Goal: Information Seeking & Learning: Check status

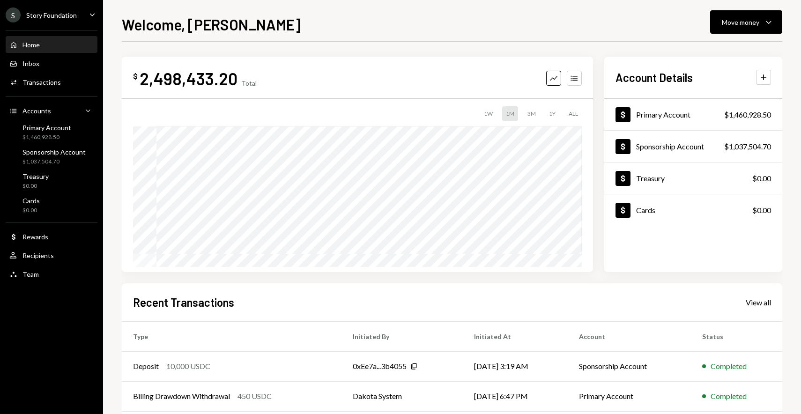
click at [352, 47] on div "$ 2,498,433.20 Total Graph Accounts 1W 1M 3M 1Y ALL Account Details Plus Dollar…" at bounding box center [452, 281] width 660 height 479
click at [56, 58] on div "Inbox Inbox" at bounding box center [51, 64] width 84 height 16
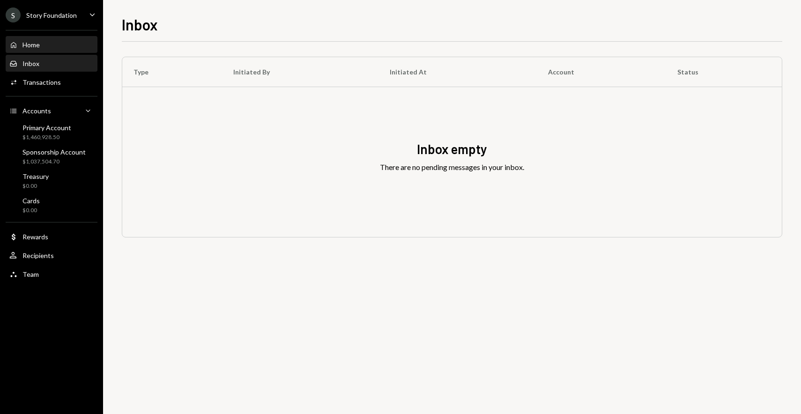
click at [57, 45] on div "Home Home" at bounding box center [51, 45] width 84 height 8
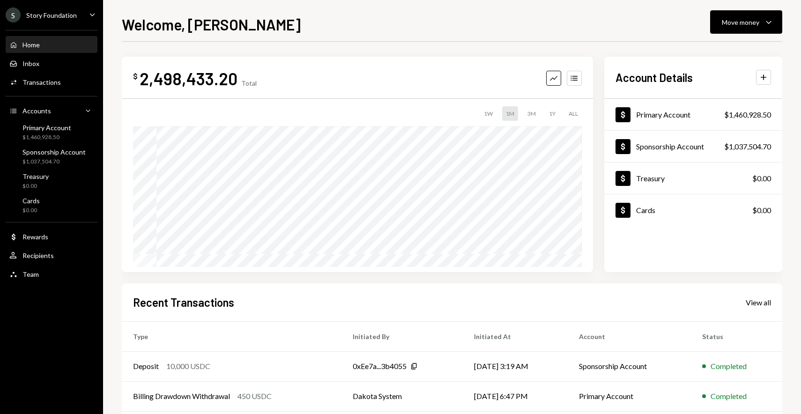
click at [288, 33] on div "Welcome, Tyler Move money Caret Down" at bounding box center [452, 23] width 660 height 21
click at [53, 78] on div "Transactions" at bounding box center [41, 82] width 38 height 8
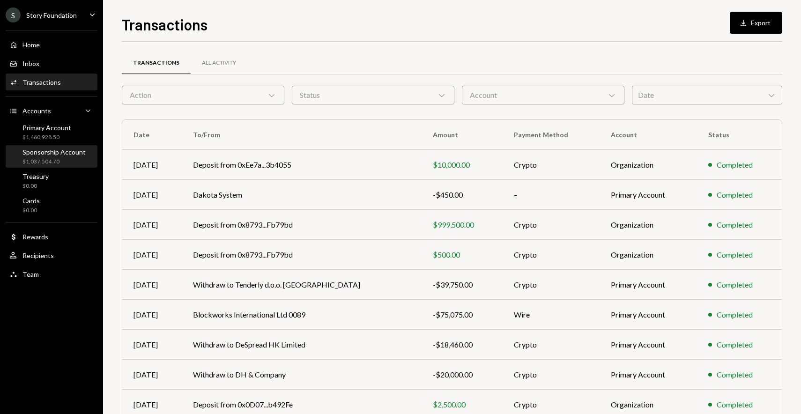
click at [74, 159] on div "$1,037,504.70" at bounding box center [53, 162] width 63 height 8
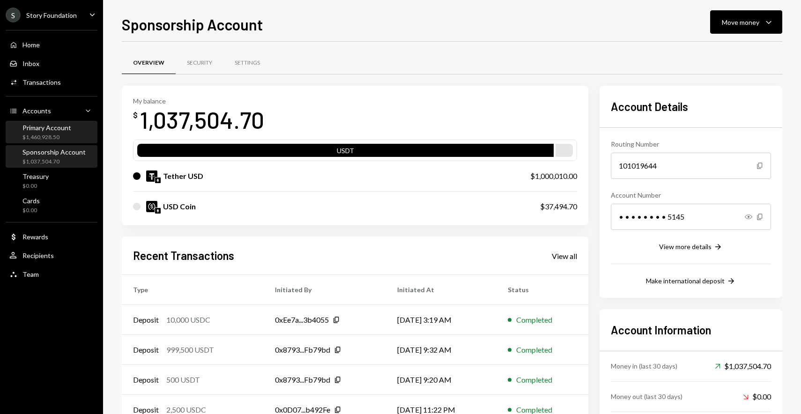
click at [49, 140] on div "$1,460,928.50" at bounding box center [46, 137] width 49 height 8
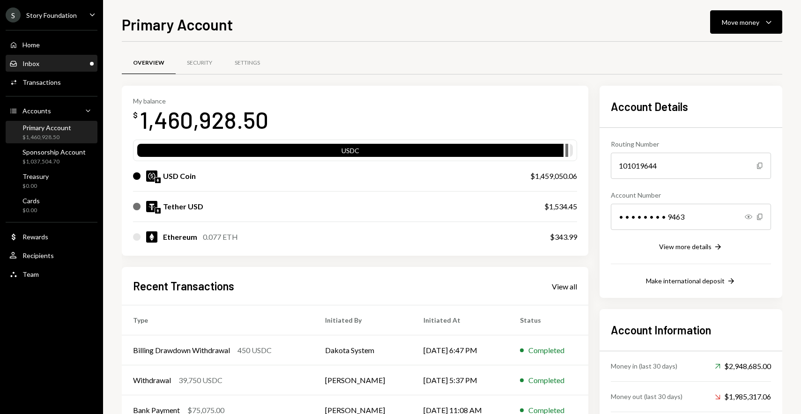
click at [78, 70] on div "Inbox Inbox" at bounding box center [51, 64] width 84 height 16
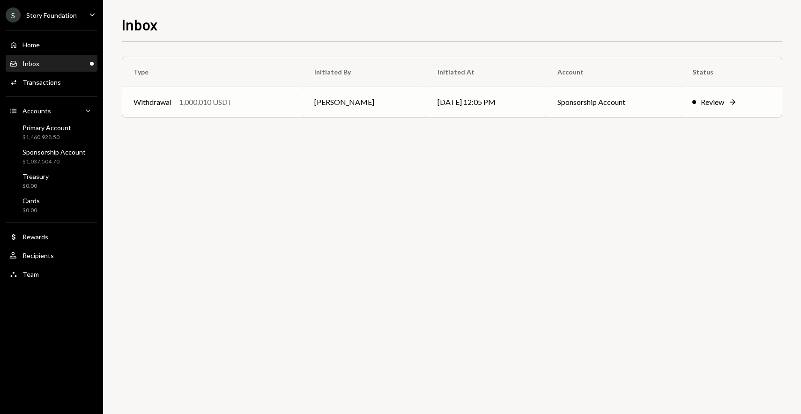
click at [329, 105] on td "[PERSON_NAME]" at bounding box center [364, 102] width 123 height 30
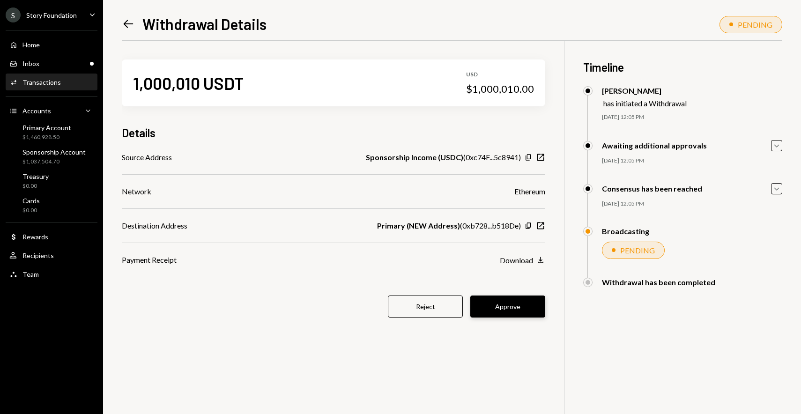
click at [518, 304] on button "Approve" at bounding box center [507, 307] width 75 height 22
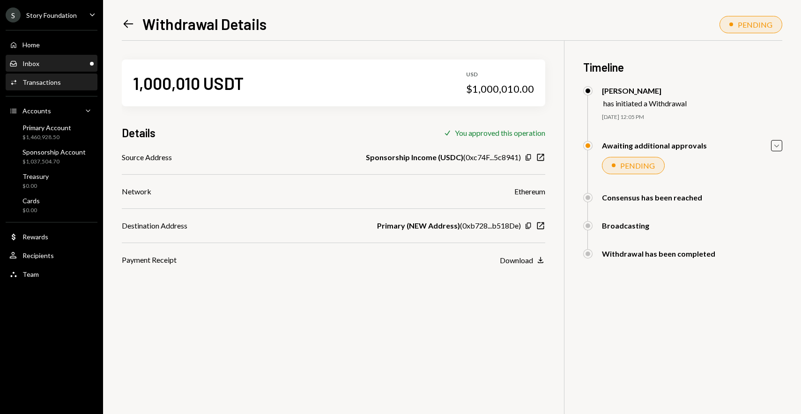
click at [51, 66] on div "Inbox Inbox" at bounding box center [51, 63] width 84 height 8
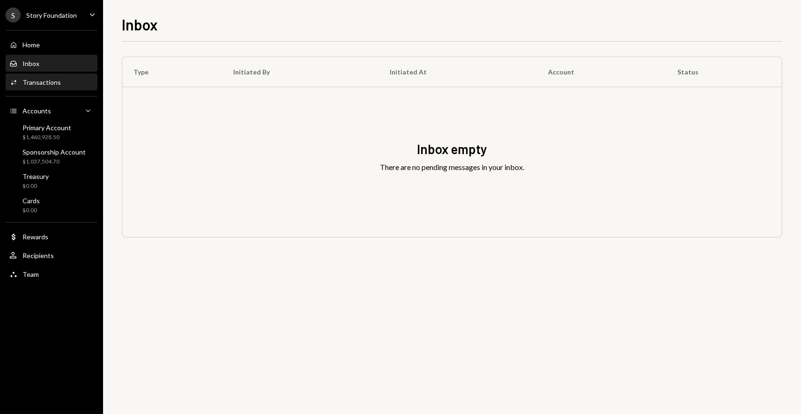
click at [44, 85] on div "Transactions" at bounding box center [41, 82] width 38 height 8
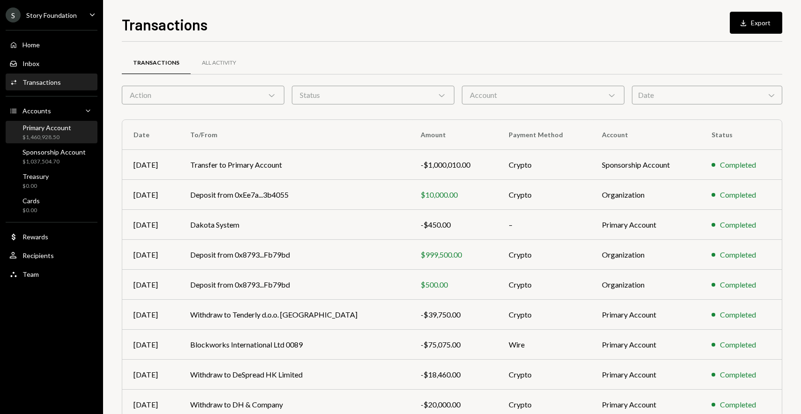
click at [64, 129] on div "Primary Account" at bounding box center [46, 128] width 49 height 8
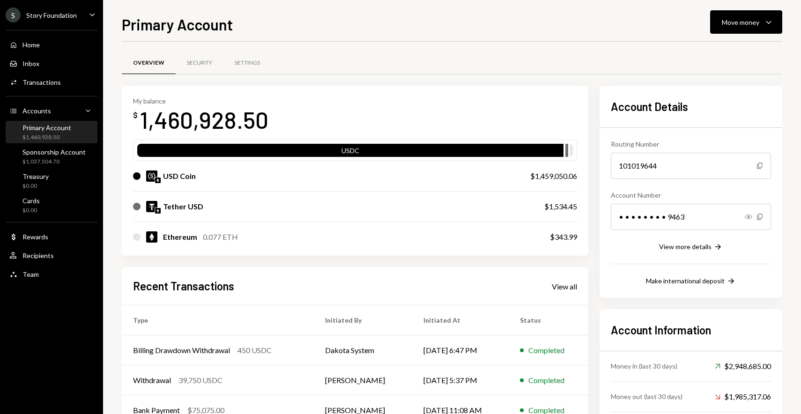
click at [311, 32] on div "Primary Account Move money Caret Down" at bounding box center [452, 23] width 660 height 21
click at [69, 173] on div "Treasury $0.00" at bounding box center [51, 181] width 84 height 18
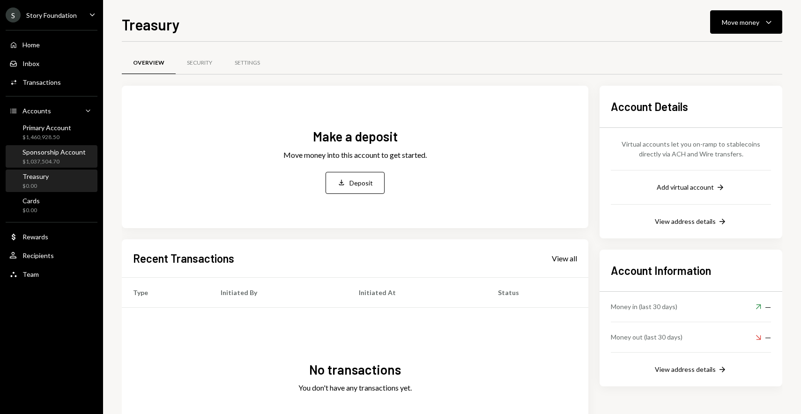
click at [54, 156] on div "Sponsorship Account $1,037,504.70" at bounding box center [53, 157] width 63 height 18
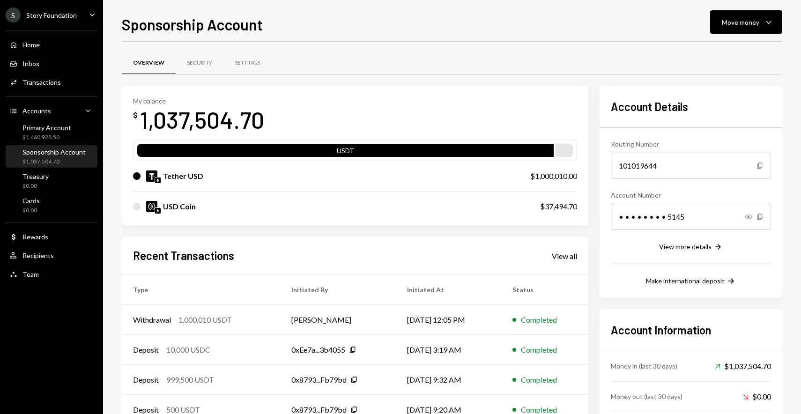
click at [395, 32] on div "Sponsorship Account Move money Caret Down" at bounding box center [452, 23] width 660 height 21
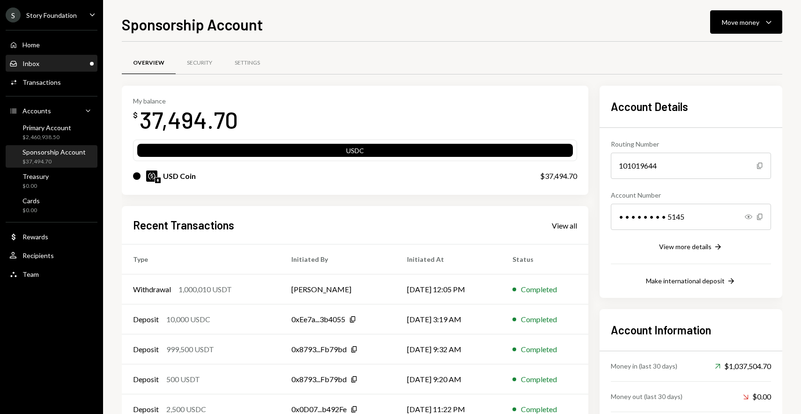
click at [50, 67] on div "Inbox Inbox" at bounding box center [51, 63] width 84 height 8
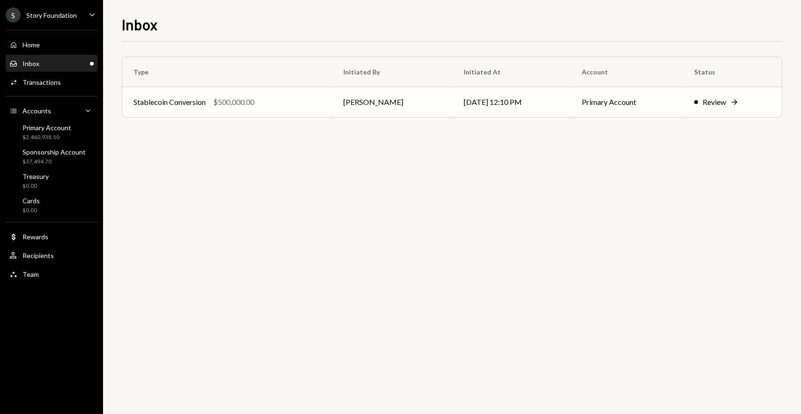
click at [333, 90] on td "[PERSON_NAME]" at bounding box center [392, 102] width 121 height 30
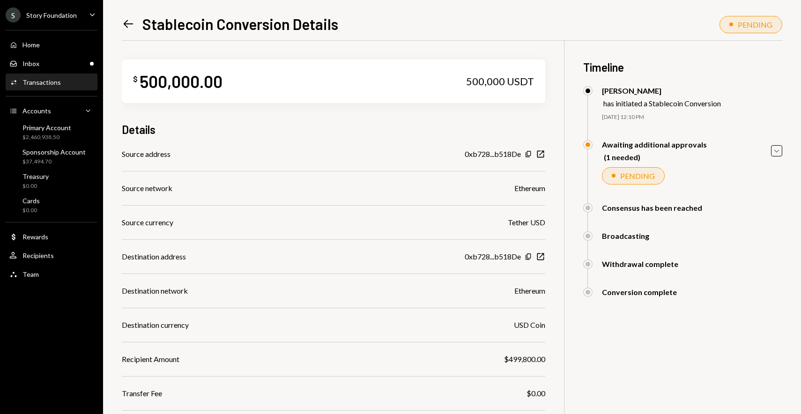
scroll to position [101, 0]
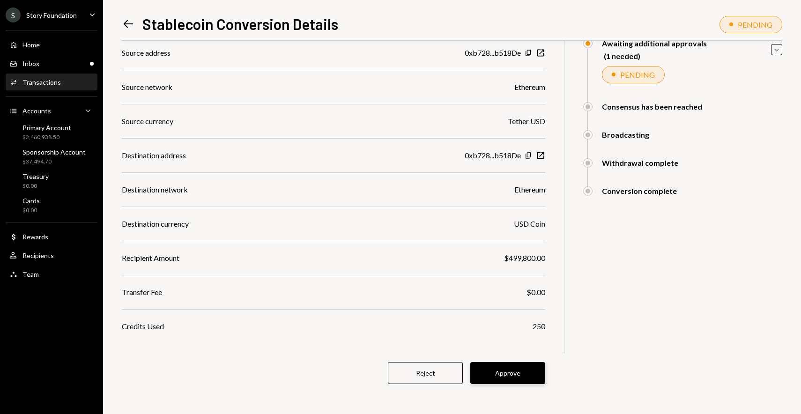
click at [502, 373] on button "Approve" at bounding box center [507, 373] width 75 height 22
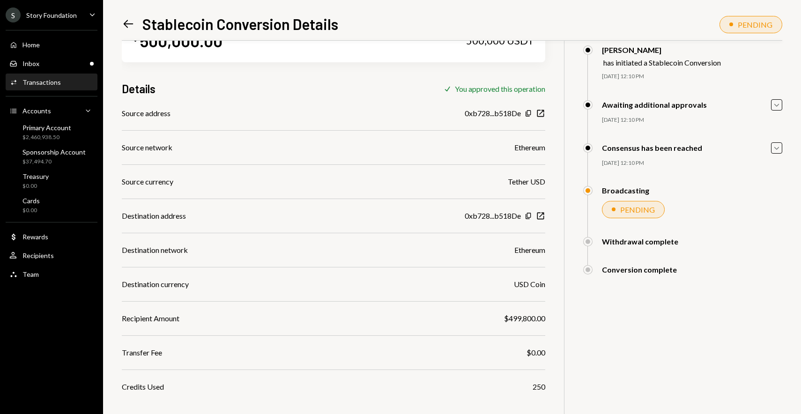
scroll to position [41, 0]
click at [66, 63] on div "Inbox Inbox" at bounding box center [51, 63] width 84 height 8
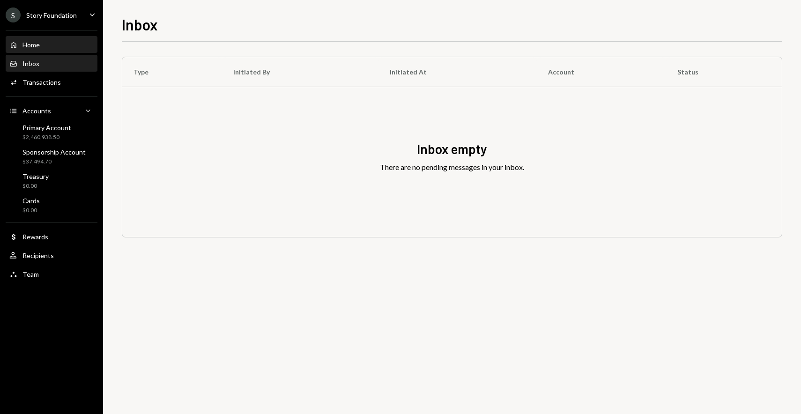
click at [80, 46] on div "Home Home" at bounding box center [51, 45] width 84 height 8
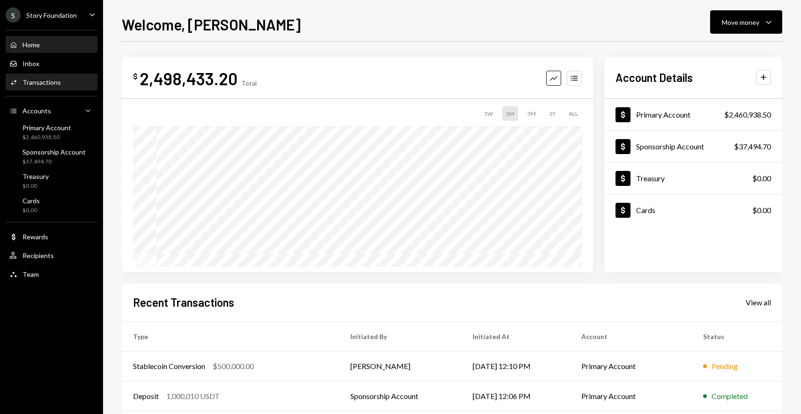
click at [72, 82] on div "Activities Transactions" at bounding box center [51, 82] width 84 height 8
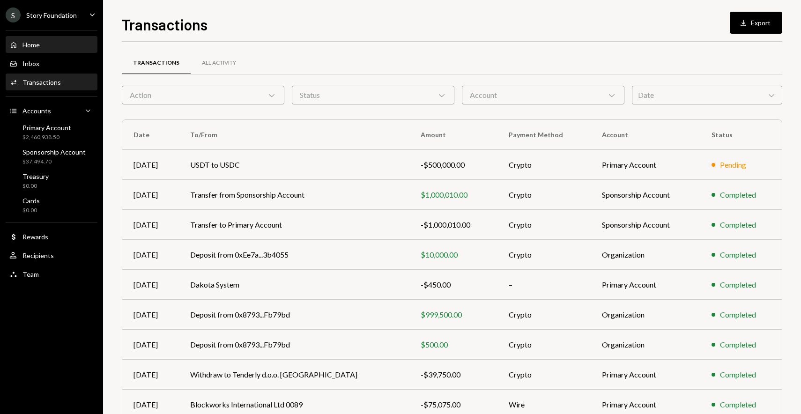
click at [61, 49] on div "Home Home" at bounding box center [51, 45] width 84 height 16
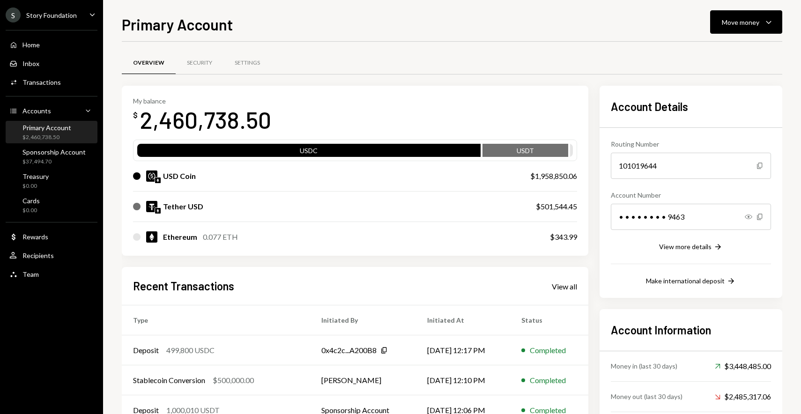
click at [44, 130] on div "Primary Account" at bounding box center [46, 128] width 49 height 8
click at [40, 85] on div "Transactions" at bounding box center [41, 82] width 38 height 8
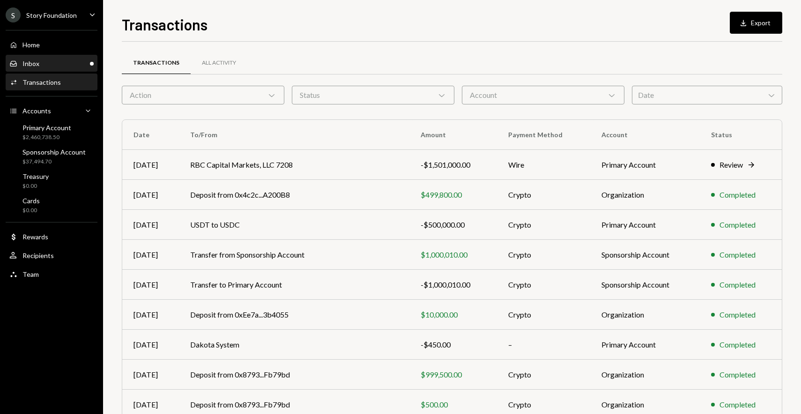
click at [57, 68] on div "Inbox Inbox" at bounding box center [51, 64] width 84 height 16
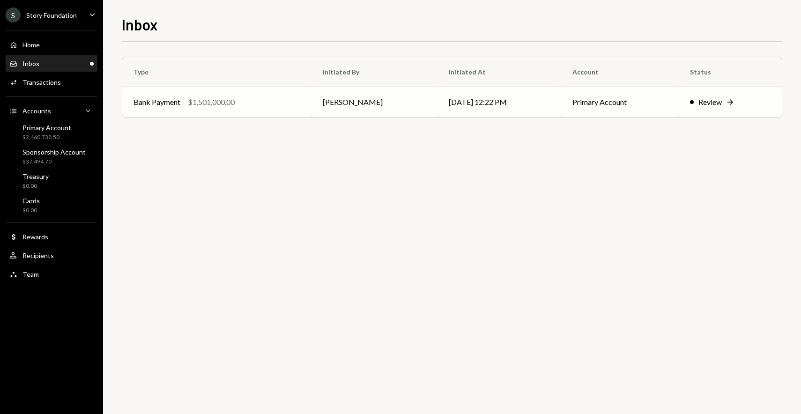
click at [264, 110] on td "Bank Payment $1,501,000.00" at bounding box center [216, 102] width 189 height 30
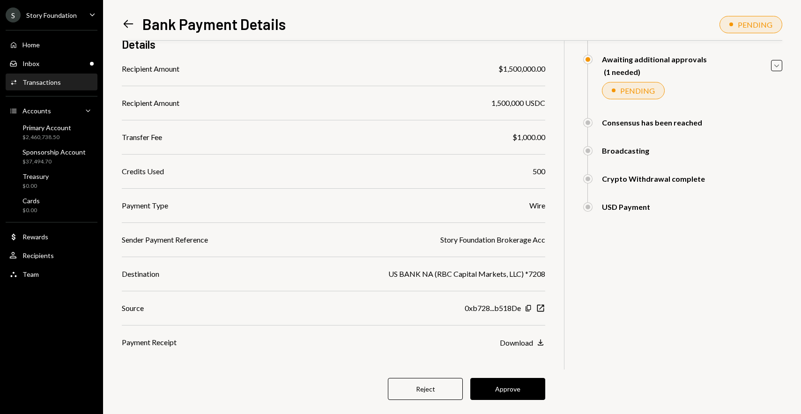
scroll to position [79, 0]
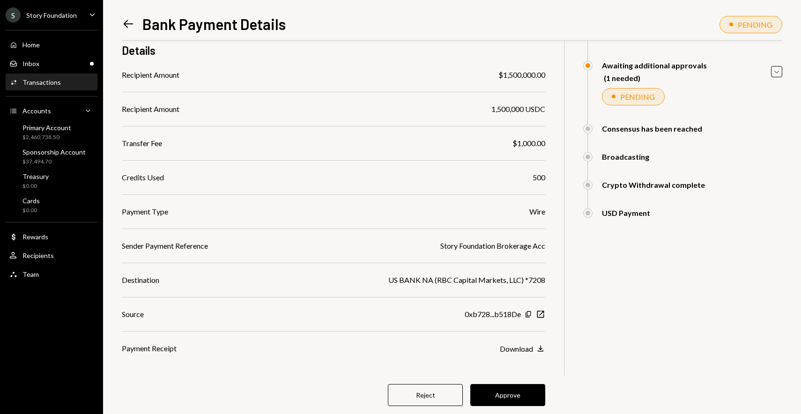
click at [445, 262] on div "Recipient Amount $1,500,000.00 Recipient Amount 1,500,000 USDC Transfer Fee $1,…" at bounding box center [333, 211] width 423 height 285
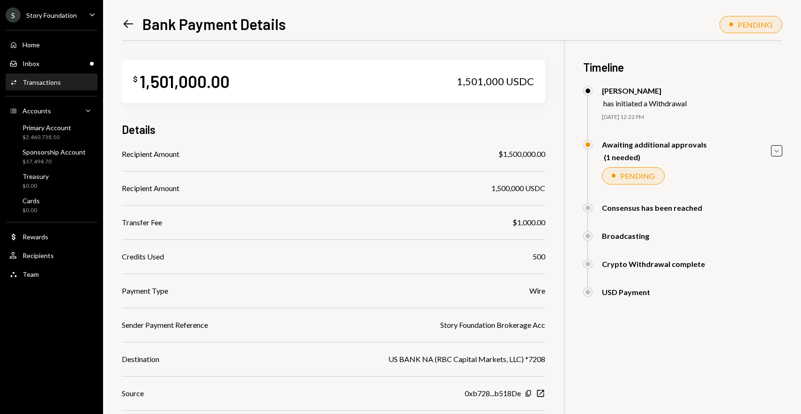
scroll to position [101, 0]
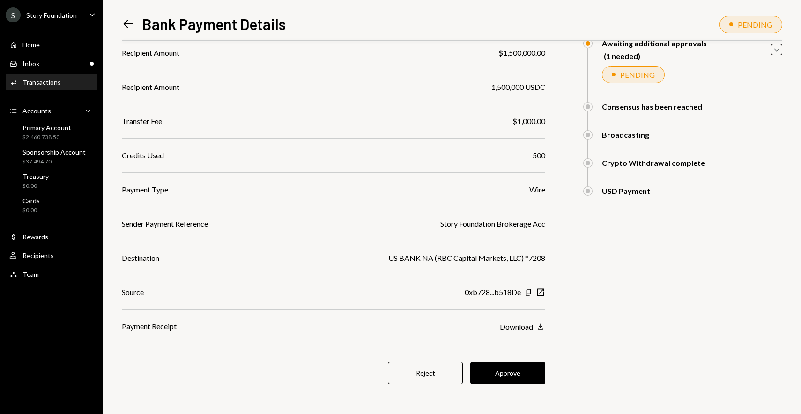
click at [459, 262] on div "US BANK NA (RBC Capital Markets, LLC) *7208" at bounding box center [466, 257] width 157 height 11
click at [48, 252] on div "Recipients" at bounding box center [37, 256] width 31 height 8
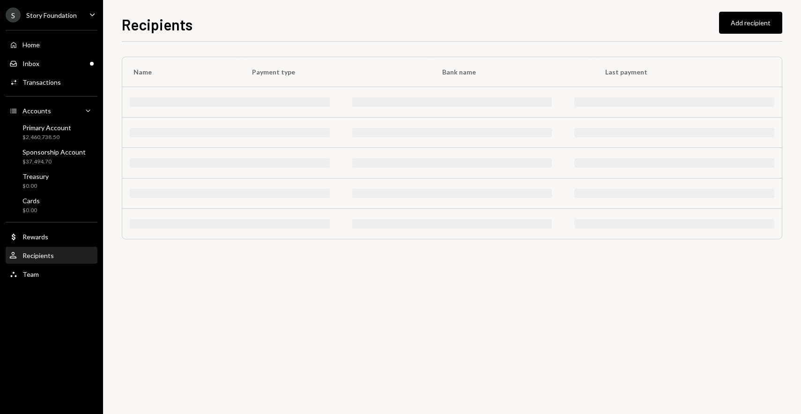
click at [46, 245] on div "Home Home Inbox Inbox Activities Transactions Accounts Accounts Caret Down Prim…" at bounding box center [51, 154] width 103 height 260
click at [39, 241] on div "Dollar Rewards" at bounding box center [51, 237] width 84 height 16
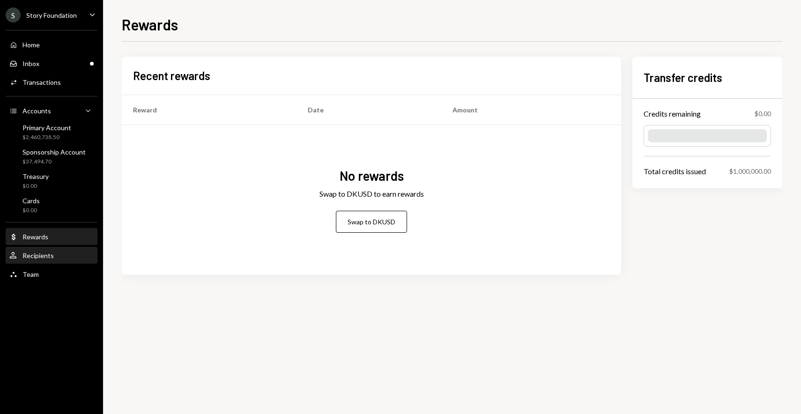
click at [40, 257] on div "Recipients" at bounding box center [37, 256] width 31 height 8
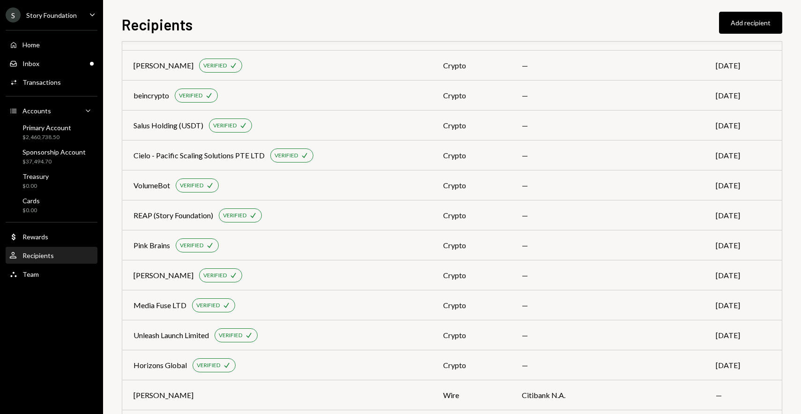
scroll to position [2750, 0]
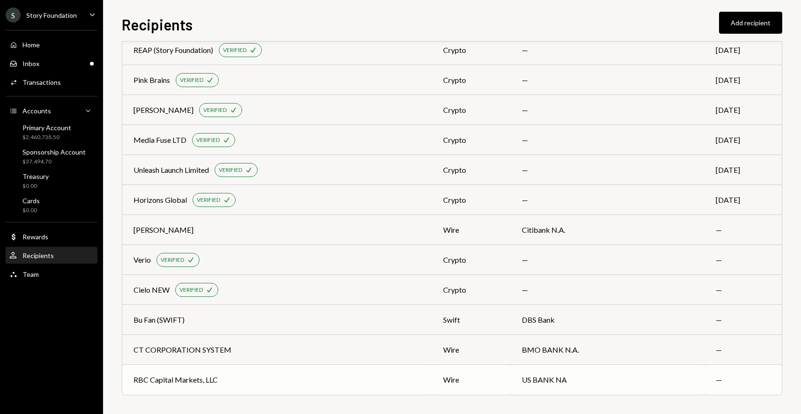
click at [270, 373] on td "RBC Capital Markets, LLC" at bounding box center [277, 380] width 310 height 30
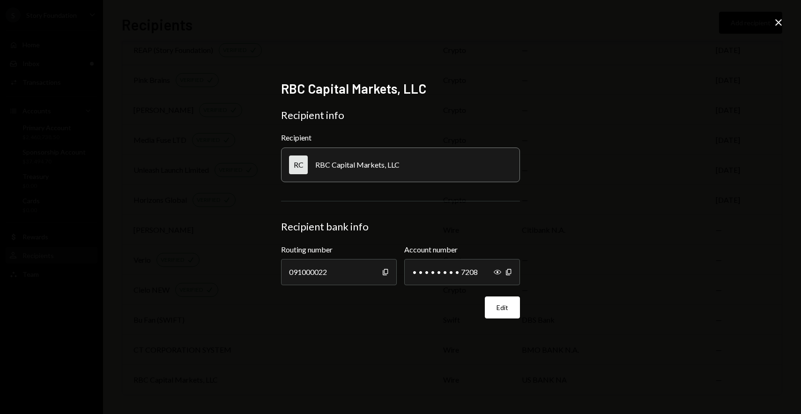
click at [773, 23] on icon "Close" at bounding box center [778, 22] width 11 height 11
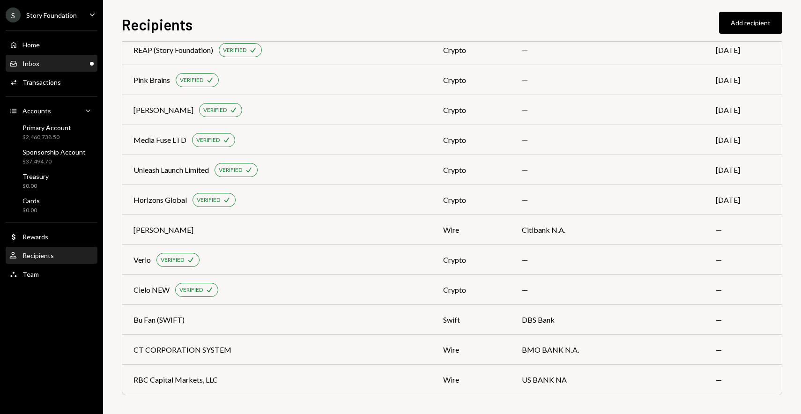
click at [28, 63] on div "Inbox" at bounding box center [30, 63] width 17 height 8
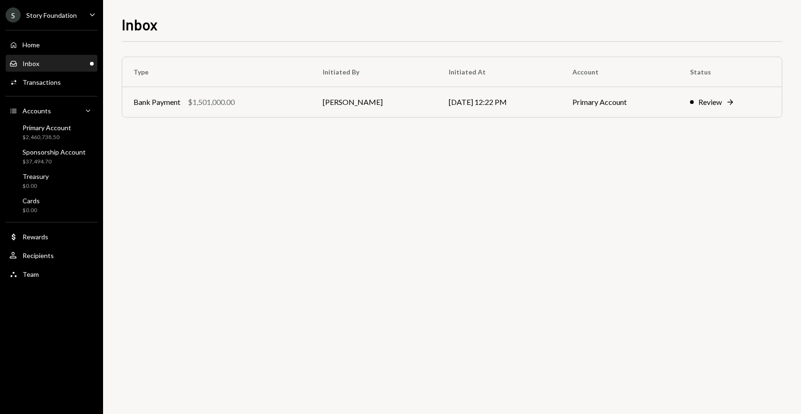
click at [216, 117] on div "Type Initiated By Initiated At Account Status Bank Payment $1,501,000.00 Stepha…" at bounding box center [452, 87] width 660 height 61
click at [243, 108] on td "Bank Payment $1,501,000.00" at bounding box center [216, 102] width 189 height 30
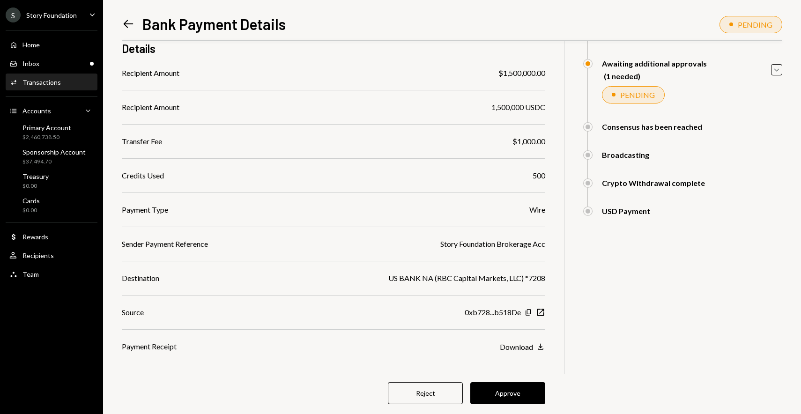
scroll to position [101, 0]
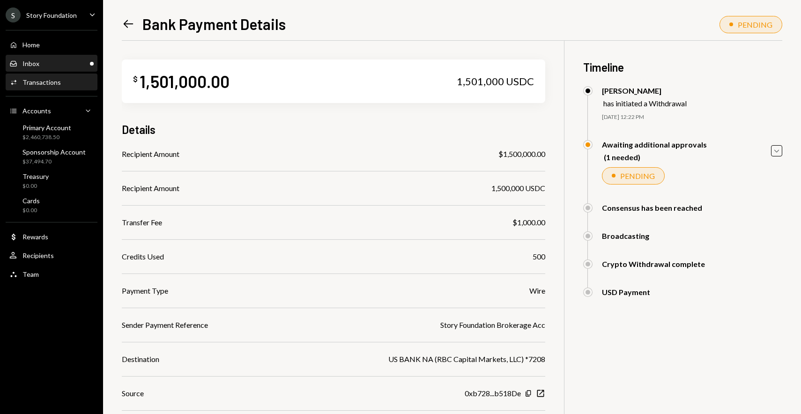
click at [38, 67] on div "Inbox" at bounding box center [30, 63] width 17 height 8
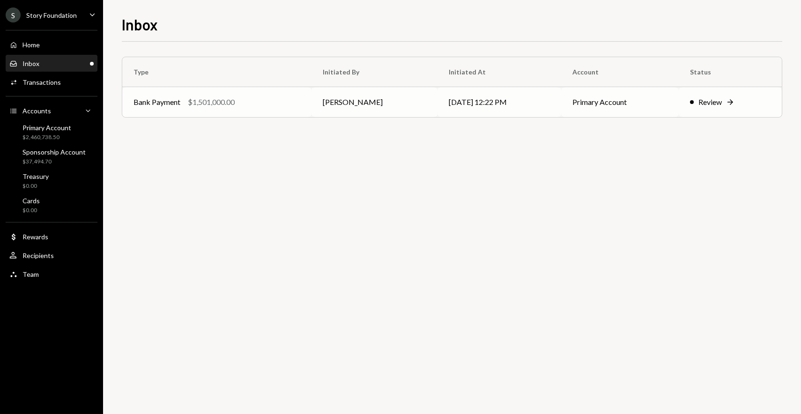
click at [392, 94] on td "[PERSON_NAME]" at bounding box center [374, 102] width 126 height 30
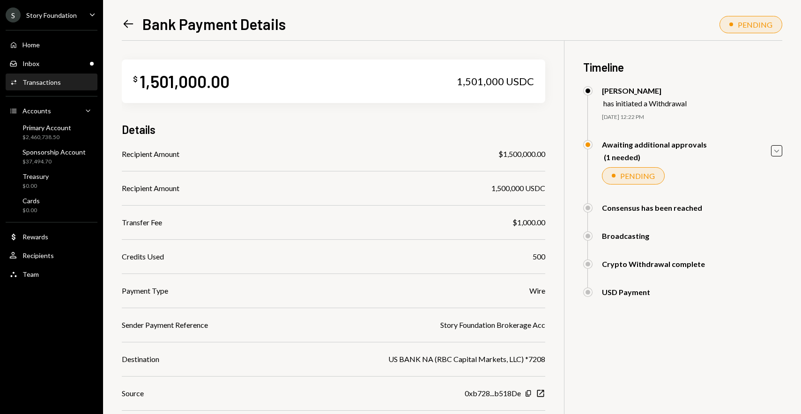
scroll to position [101, 0]
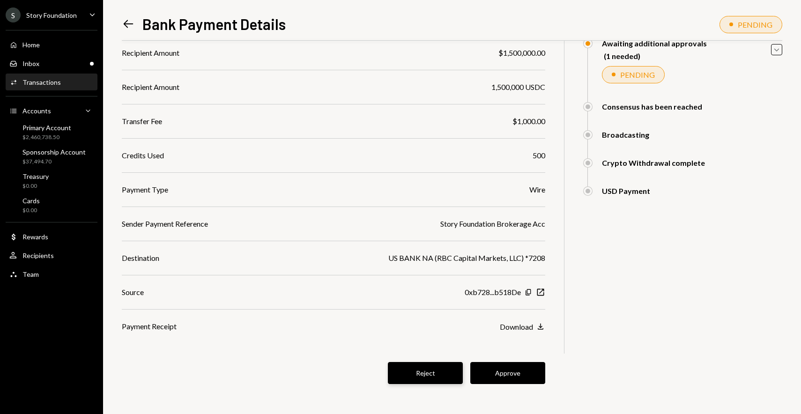
click at [436, 377] on button "Reject" at bounding box center [425, 373] width 75 height 22
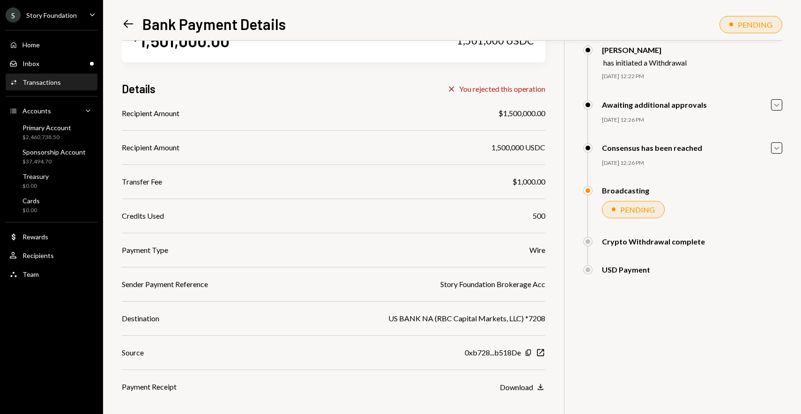
scroll to position [41, 0]
click at [19, 69] on div "Inbox Inbox" at bounding box center [51, 64] width 84 height 16
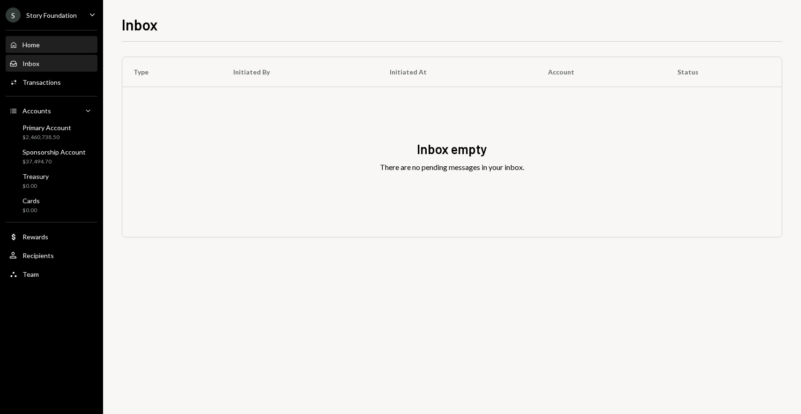
click at [52, 43] on div "Home Home" at bounding box center [51, 45] width 84 height 8
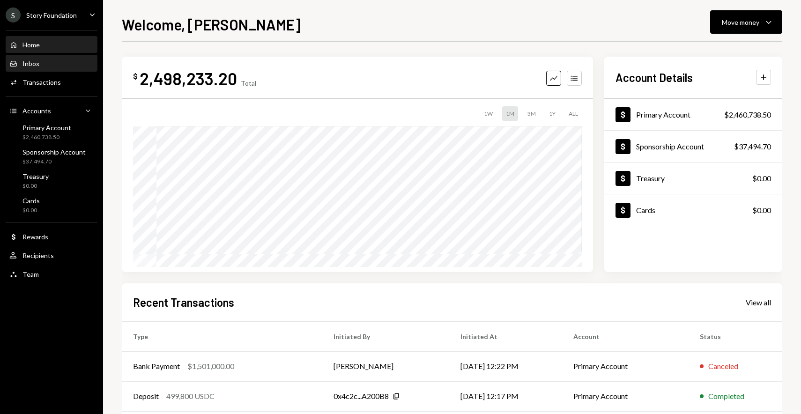
click at [50, 65] on div "Inbox Inbox" at bounding box center [51, 63] width 84 height 8
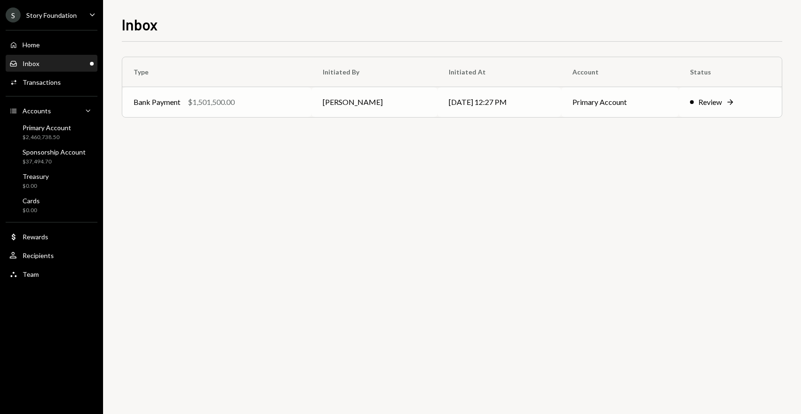
click at [286, 103] on div "Bank Payment $1,501,500.00" at bounding box center [216, 101] width 167 height 11
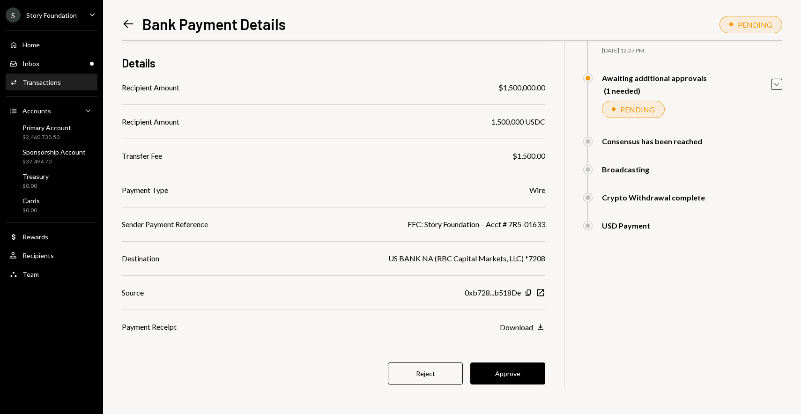
scroll to position [67, 0]
click at [516, 375] on button "Approve" at bounding box center [507, 373] width 75 height 22
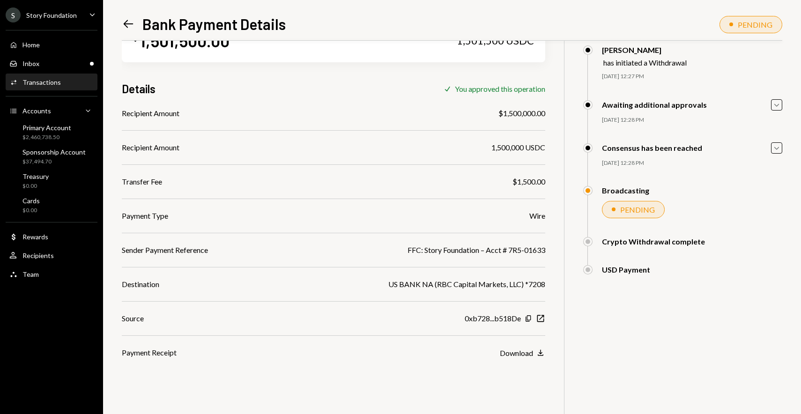
scroll to position [41, 0]
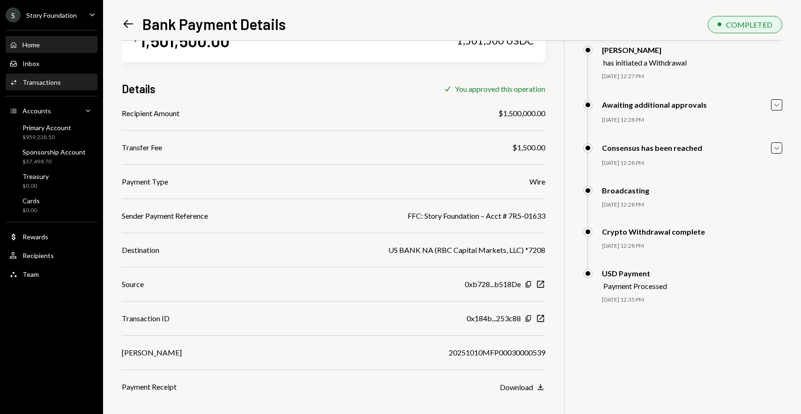
click at [40, 37] on div "Home Home" at bounding box center [51, 45] width 84 height 16
